Goal: Task Accomplishment & Management: Use online tool/utility

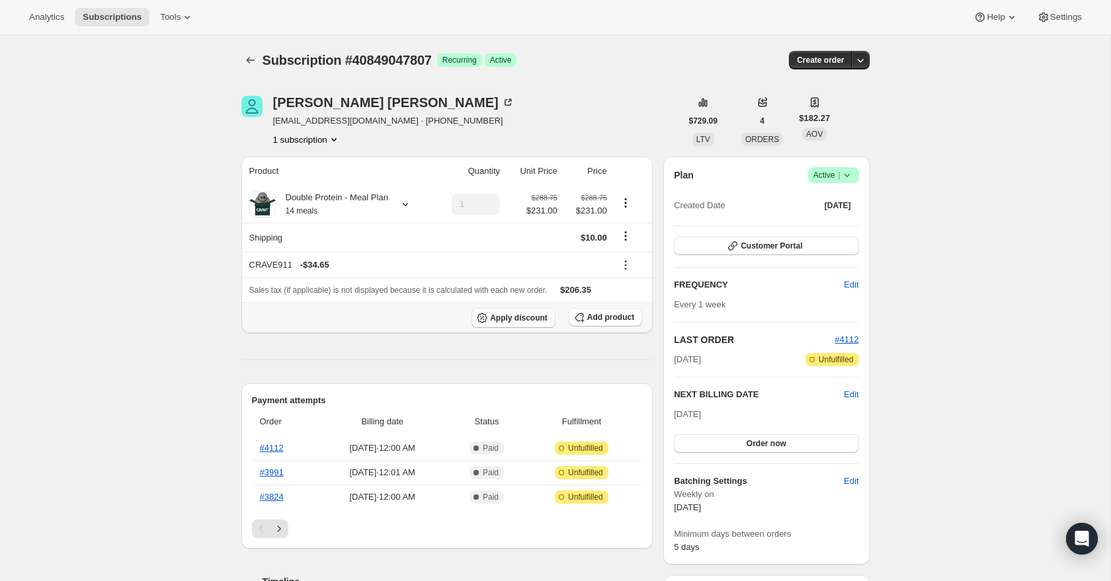
click at [509, 318] on span "Apply discount" at bounding box center [519, 318] width 58 height 11
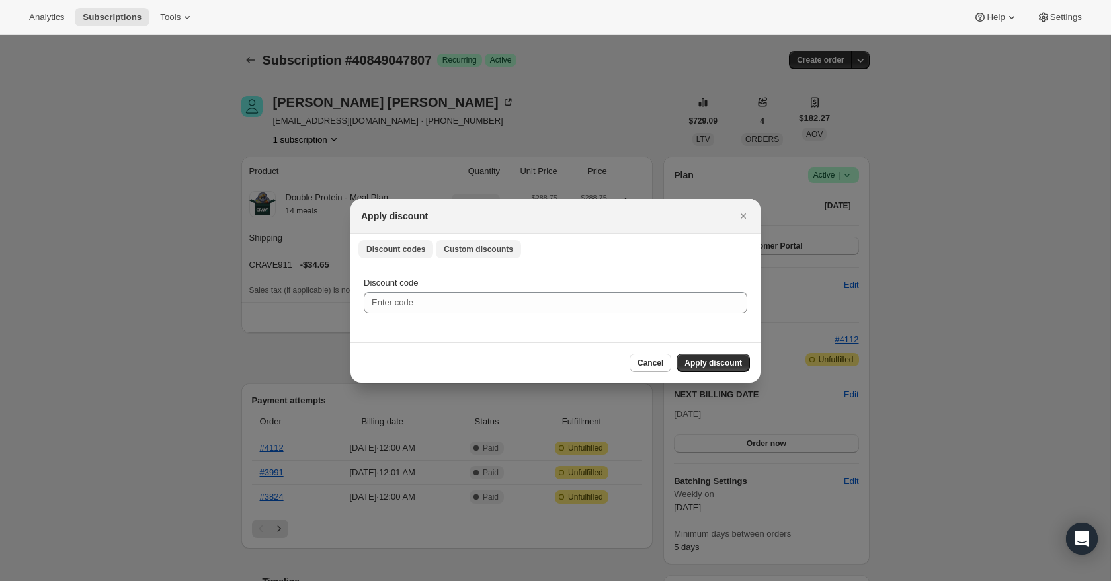
click at [470, 249] on span "Custom discounts" at bounding box center [478, 249] width 69 height 11
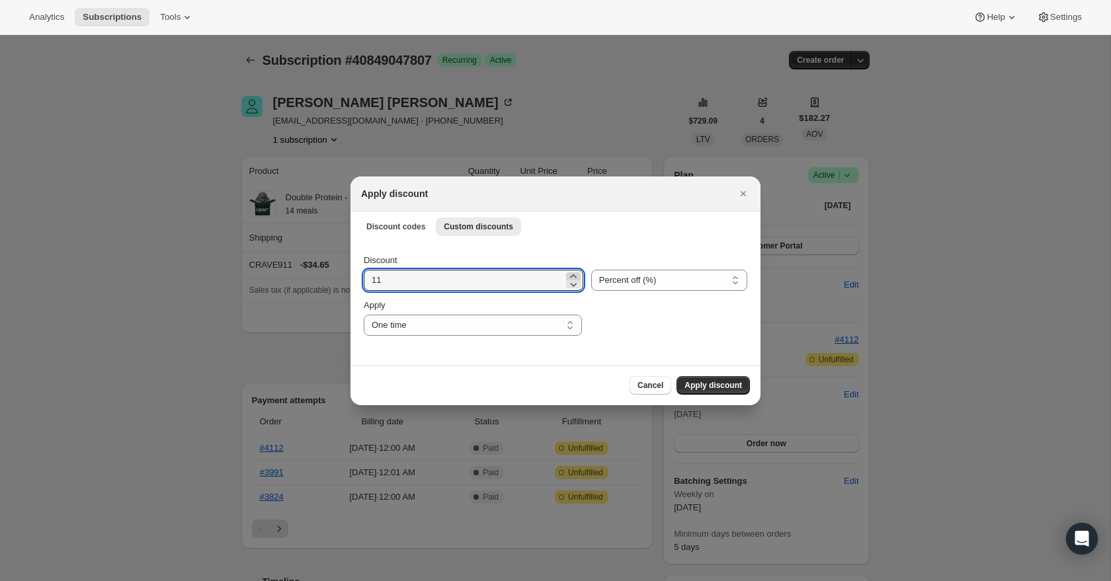
click at [567, 273] on icon ":rb6:" at bounding box center [573, 276] width 13 height 13
type input "15"
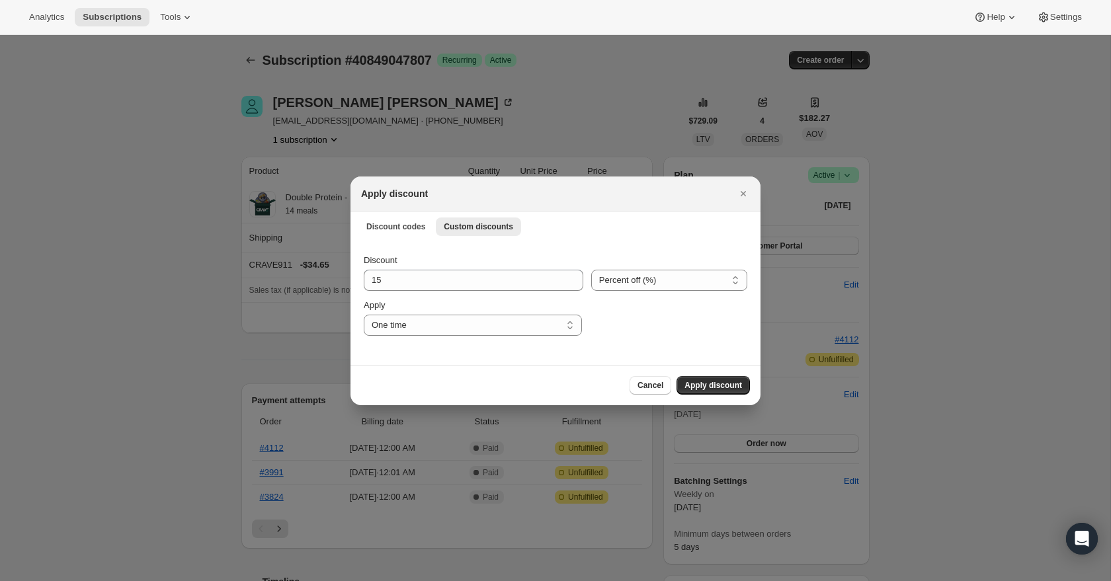
click at [696, 382] on span "Apply discount" at bounding box center [714, 385] width 58 height 11
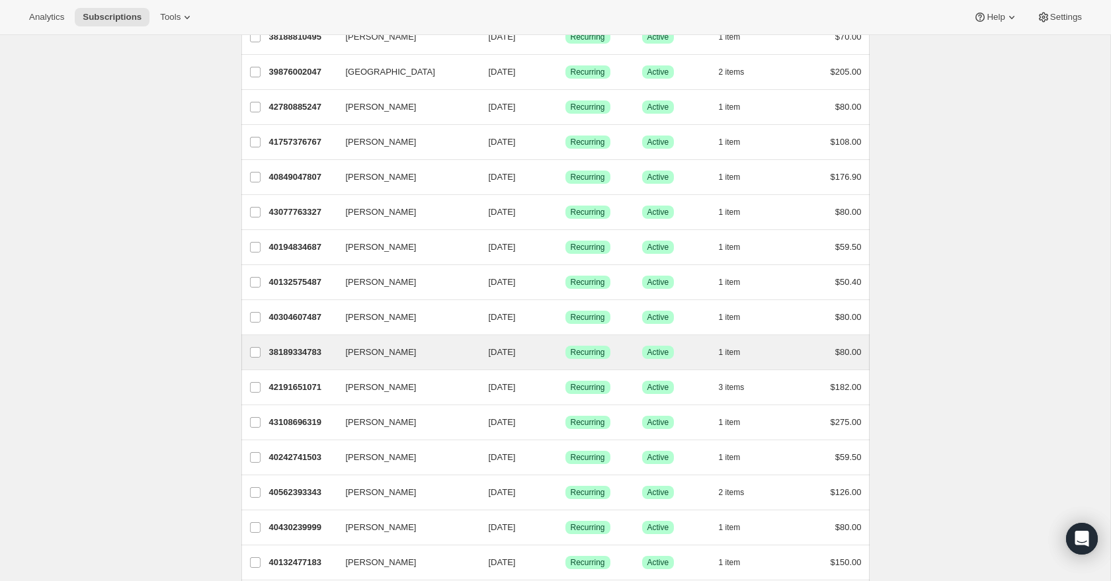
scroll to position [1390, 0]
